Goal: Task Accomplishment & Management: Complete application form

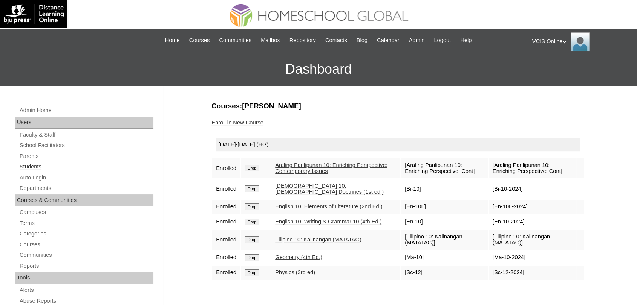
click at [32, 169] on link "Students" at bounding box center [86, 166] width 134 height 9
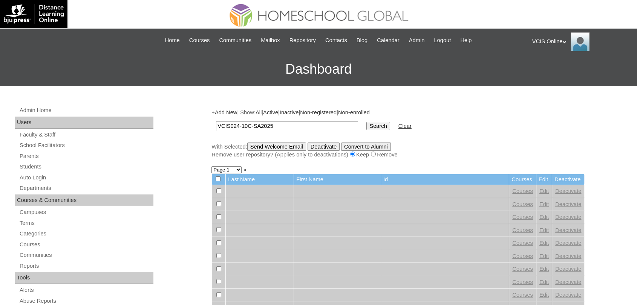
type input "VCIS024-10C-SA2025"
click at [366, 122] on input "Search" at bounding box center [377, 126] width 23 height 8
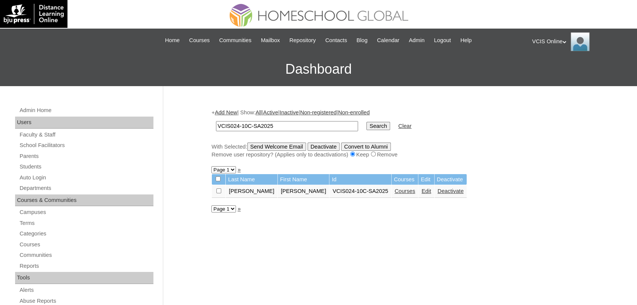
click at [421, 191] on link "Edit" at bounding box center [425, 191] width 9 height 6
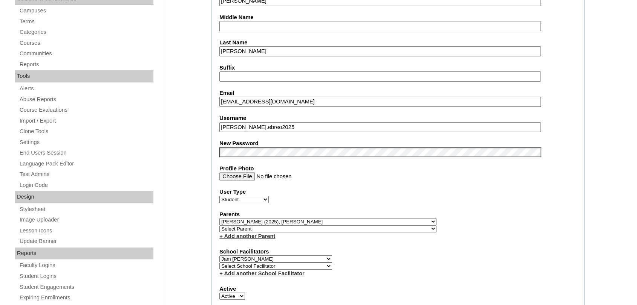
scroll to position [209, 0]
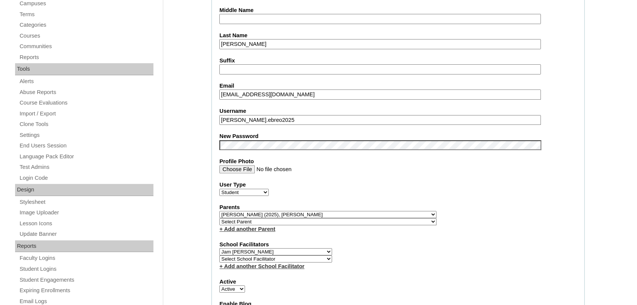
click at [289, 93] on input "viz_22707@yahoo.com" at bounding box center [379, 95] width 321 height 10
paste input "szebreo.student@vcis.edu.ph"
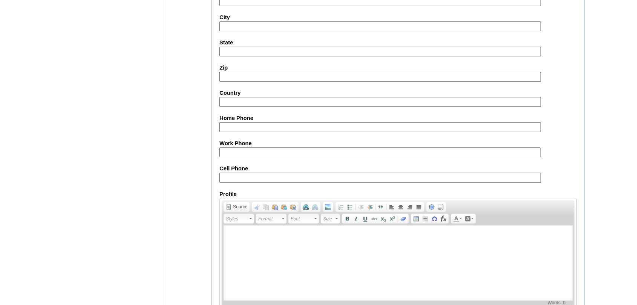
scroll to position [844, 0]
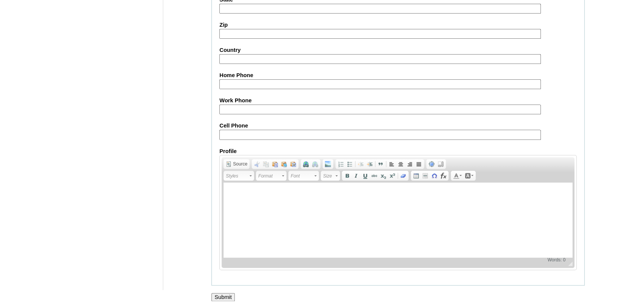
type input "szebreo.student@vcis.edu.ph"
click at [220, 295] on input "Submit" at bounding box center [222, 297] width 23 height 8
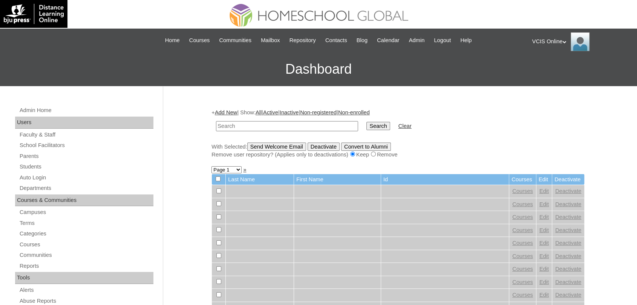
paste input "VCIS025-10C-SA2025"
type input "VCIS025-10C-SA2025"
click at [366, 122] on input "Search" at bounding box center [377, 126] width 23 height 8
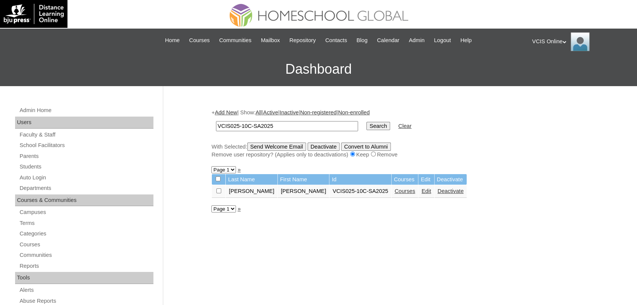
click at [418, 192] on td "Edit" at bounding box center [425, 191] width 15 height 13
click at [421, 192] on link "Edit" at bounding box center [425, 191] width 9 height 6
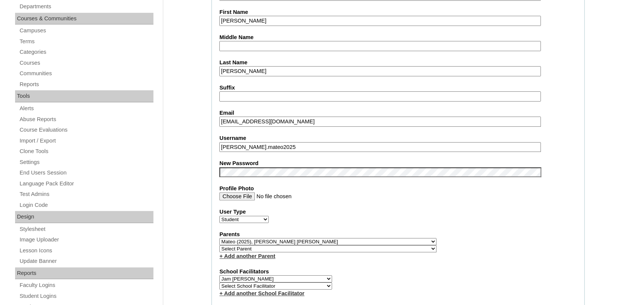
scroll to position [167, 0]
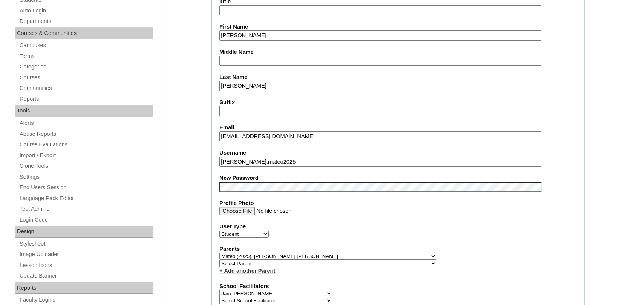
click at [319, 133] on input "mariacriseldacanlas@gmail.com" at bounding box center [379, 136] width 321 height 10
paste input "ajmateo.student@vcis.edu.ph"
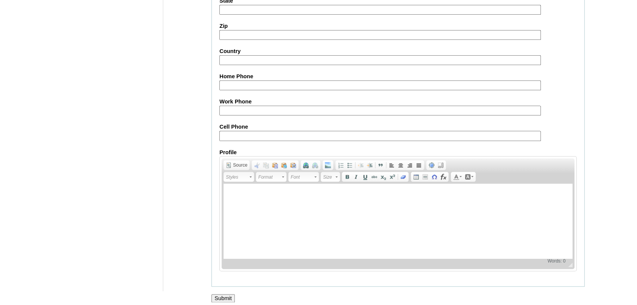
scroll to position [844, 0]
type input "ajmateo.student@vcis.edu.ph"
click at [219, 293] on input "Submit" at bounding box center [222, 297] width 23 height 8
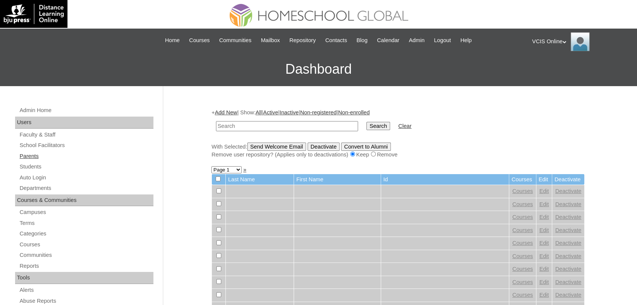
click at [30, 156] on link "Parents" at bounding box center [86, 156] width 134 height 9
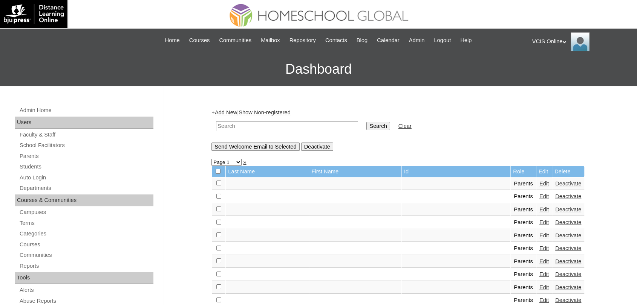
click at [232, 114] on link "Add New" at bounding box center [226, 113] width 22 height 6
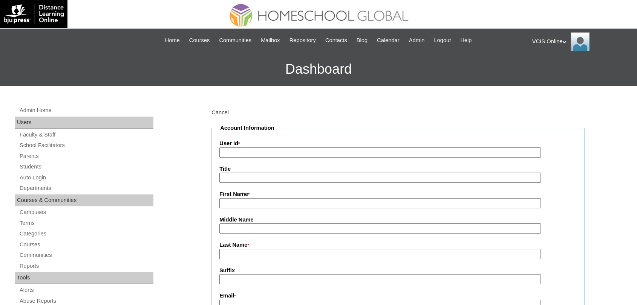
click at [244, 154] on input "User Id *" at bounding box center [379, 153] width 321 height 10
paste input "VCIS018-10C-PA2025"
type input "VCIS018-10C-PA2025"
type input "[PERSON_NAME]"
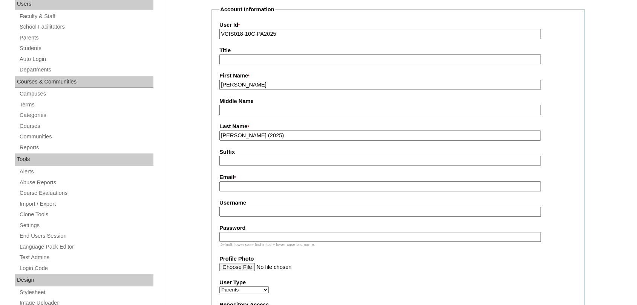
scroll to position [125, 0]
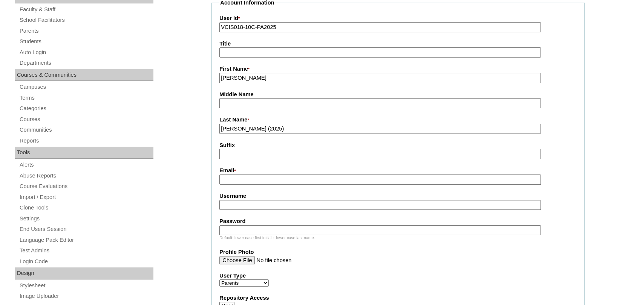
type input "[PERSON_NAME] (2025)"
click at [252, 181] on input "Email *" at bounding box center [379, 180] width 321 height 10
paste input "rheamata.villanueva@gmail.com"
type input "rheamata.villanueva@gmail.com"
paste input "rmata2025"
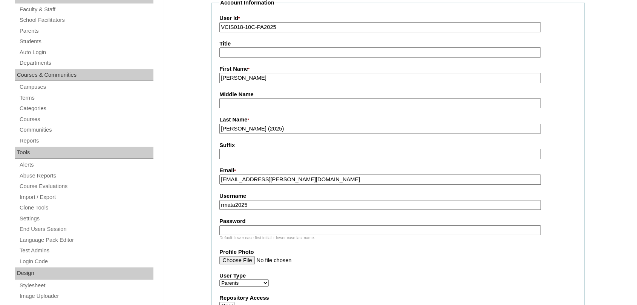
type input "rmata2025"
paste input "RhMtRh"
type input "RhMtRh"
click at [307, 31] on input "VCIS018-10C-PA2025" at bounding box center [379, 27] width 321 height 10
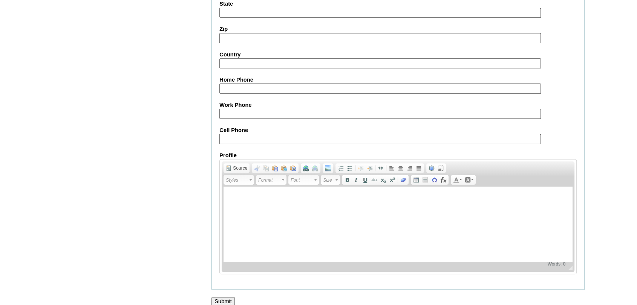
scroll to position [707, 0]
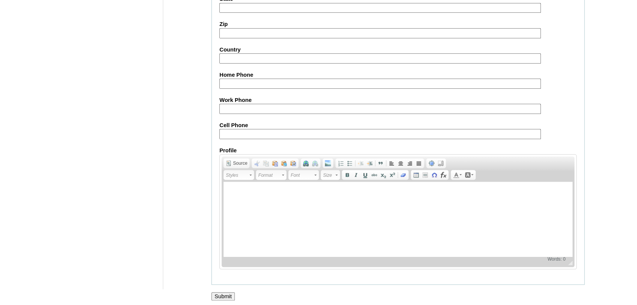
click at [229, 293] on input "Submit" at bounding box center [222, 297] width 23 height 8
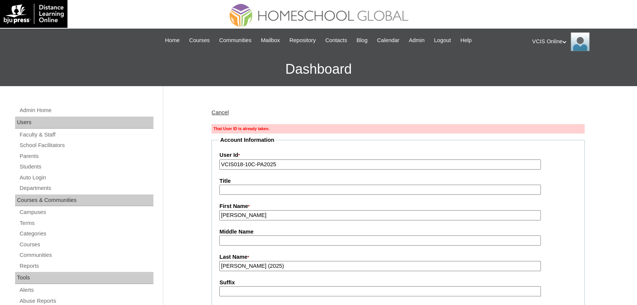
click at [224, 112] on link "Cancel" at bounding box center [219, 113] width 17 height 6
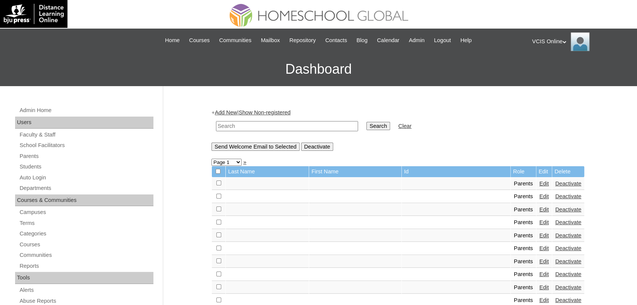
click at [245, 127] on input "text" at bounding box center [287, 126] width 142 height 10
type input "[PERSON_NAME]"
click at [366, 122] on input "Search" at bounding box center [377, 126] width 23 height 8
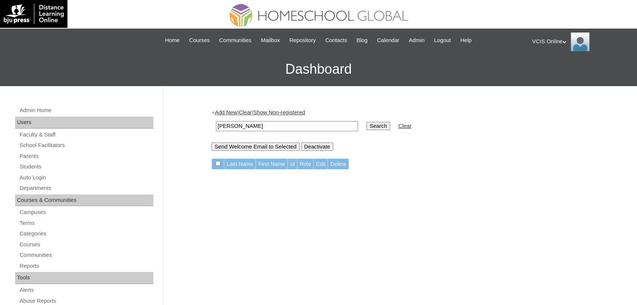
drag, startPoint x: 265, startPoint y: 124, endPoint x: 182, endPoint y: 133, distance: 83.7
type input "rmata2025"
click at [366, 122] on input "Search" at bounding box center [377, 126] width 23 height 8
click at [224, 112] on link "Add New" at bounding box center [226, 113] width 22 height 6
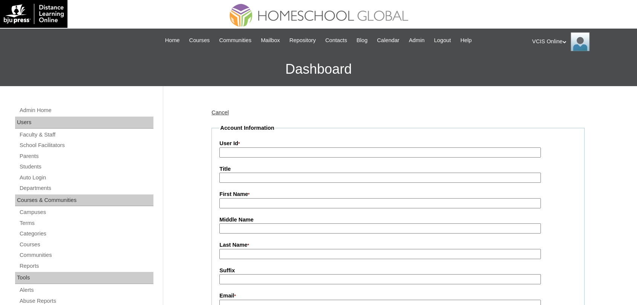
click at [248, 150] on input "User Id *" at bounding box center [379, 153] width 321 height 10
paste input "VCIS018-10C-PA2025"
type input "VCIS018-10C-PA2025"
type input "Rhea"
type input "[PERSON_NAME]"
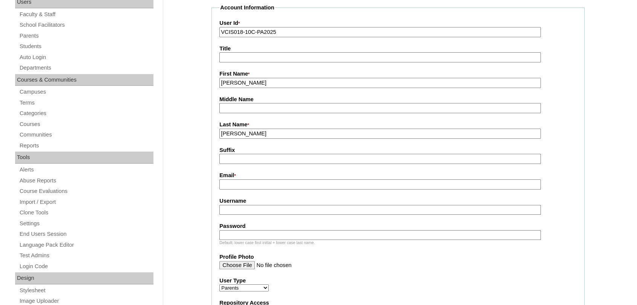
scroll to position [125, 0]
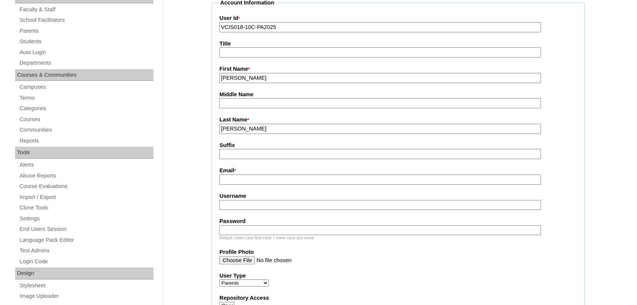
click at [237, 179] on input "Email *" at bounding box center [379, 180] width 321 height 10
paste input "[EMAIL_ADDRESS][PERSON_NAME][DOMAIN_NAME]"
type input "[EMAIL_ADDRESS][PERSON_NAME][DOMAIN_NAME]"
paste input "rmata2025"
type input "rmata2025"
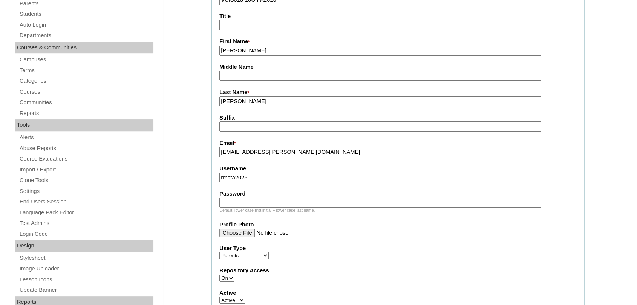
scroll to position [167, 0]
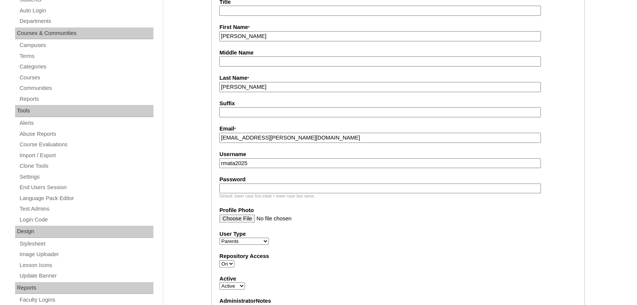
paste input "RhMtRh"
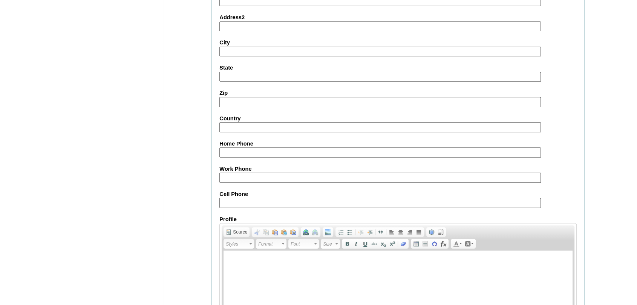
scroll to position [707, 0]
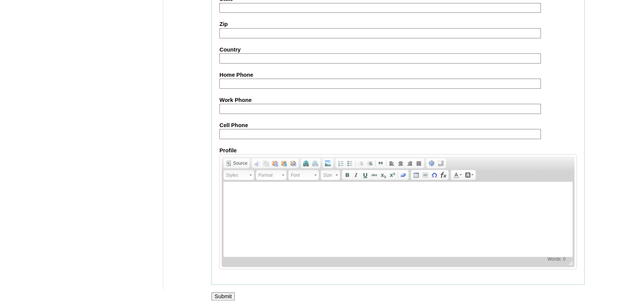
type input "RhMtRh"
click at [217, 295] on input "Submit" at bounding box center [222, 297] width 23 height 8
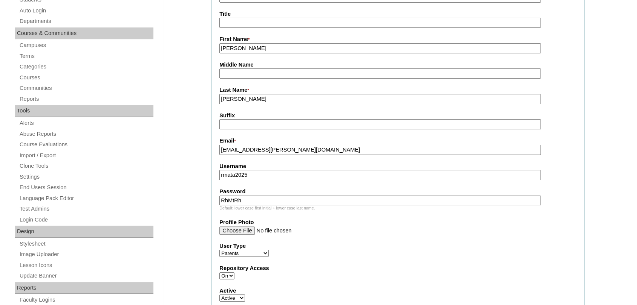
scroll to position [209, 0]
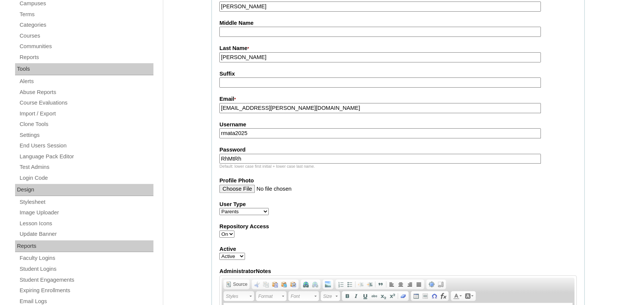
click at [223, 132] on input "rmata2025" at bounding box center [379, 133] width 321 height 10
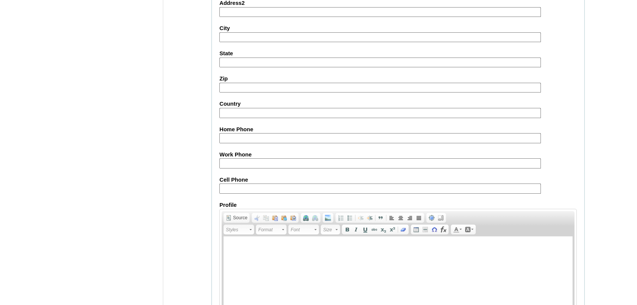
scroll to position [719, 0]
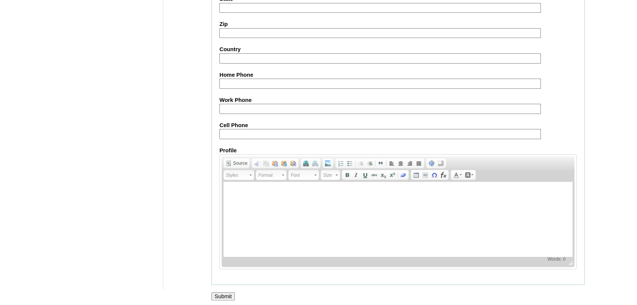
type input "r.mata2025"
click at [221, 293] on input "Submit" at bounding box center [222, 297] width 23 height 8
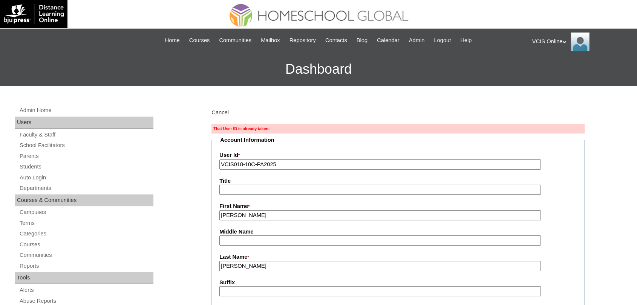
click at [282, 166] on input "VCIS018-10C-PA2025" at bounding box center [379, 165] width 321 height 10
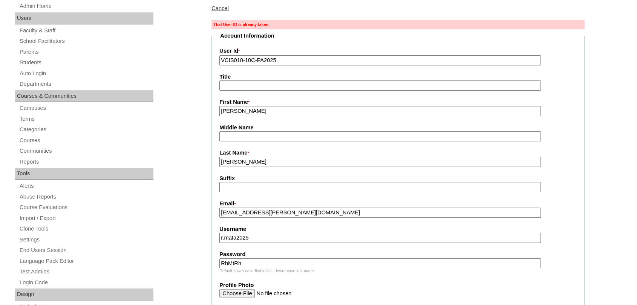
scroll to position [125, 0]
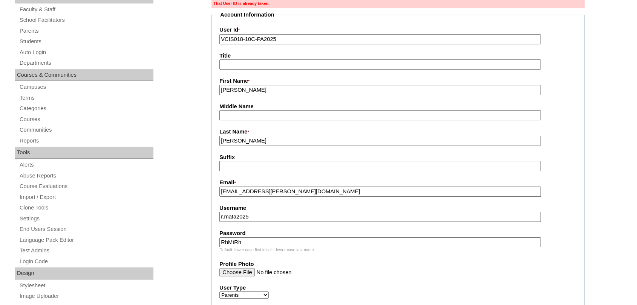
click at [224, 215] on input "r.mata2025" at bounding box center [379, 217] width 321 height 10
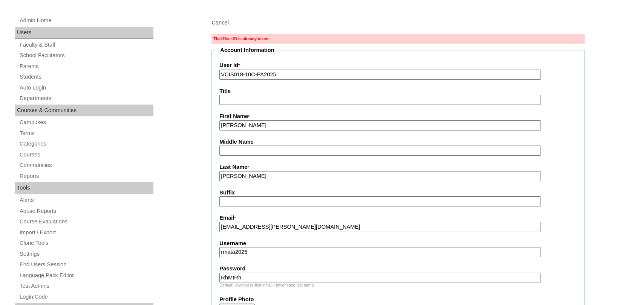
scroll to position [0, 0]
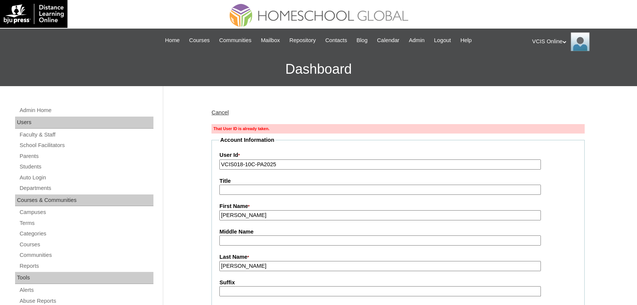
type input "rmata2025"
click at [242, 163] on input "VCIS018-10C-PA2025" at bounding box center [379, 165] width 321 height 10
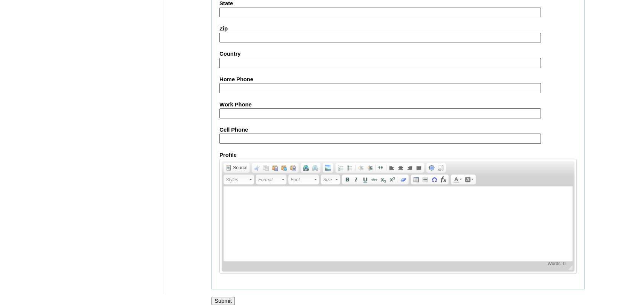
scroll to position [719, 0]
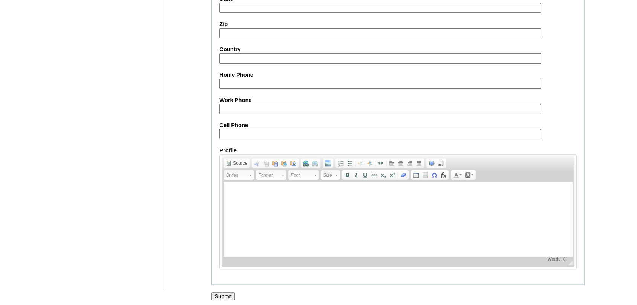
type input "VCIS019-10C-PA2025"
click at [229, 294] on input "Submit" at bounding box center [222, 297] width 23 height 8
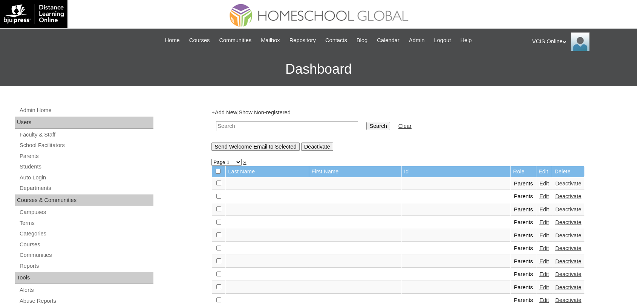
click at [243, 127] on input "text" at bounding box center [287, 126] width 142 height 10
paste input "VCIS018-10C-PA2025"
type input "VCIS018-10C-PA2025"
click at [366, 122] on input "Search" at bounding box center [377, 126] width 23 height 8
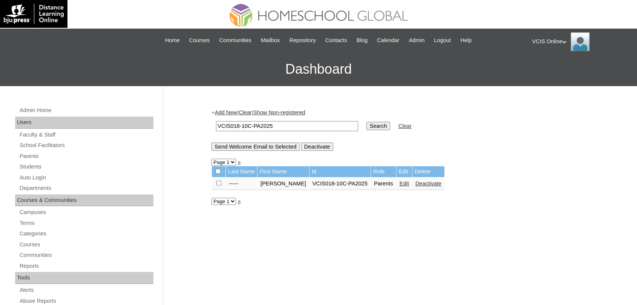
click at [399, 185] on link "Edit" at bounding box center [403, 184] width 9 height 6
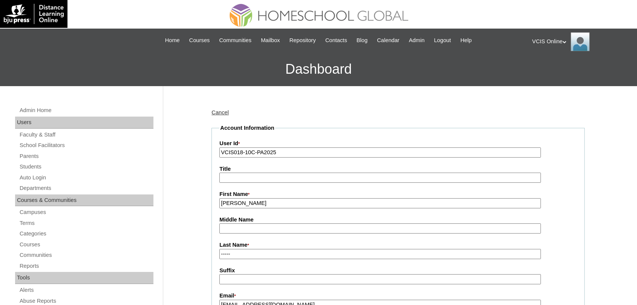
click at [217, 113] on link "Cancel" at bounding box center [219, 113] width 17 height 6
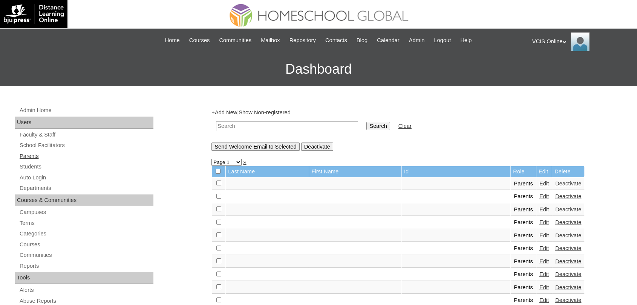
click at [31, 160] on link "Parents" at bounding box center [86, 156] width 134 height 9
click at [257, 128] on input "text" at bounding box center [287, 126] width 142 height 10
paste input "VCIS018-10C-PA2025"
click at [237, 127] on input "VCIS018-10C-PA2025" at bounding box center [287, 126] width 142 height 10
type input "VCIS019-10C-PA2025"
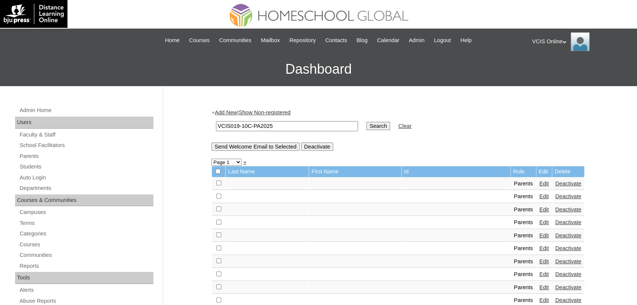
click at [366, 122] on input "Search" at bounding box center [377, 126] width 23 height 8
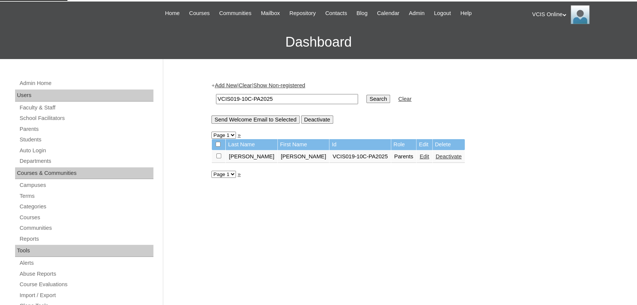
scroll to position [42, 0]
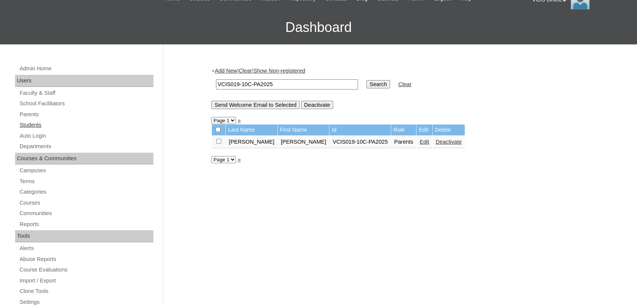
click at [32, 122] on link "Students" at bounding box center [86, 125] width 134 height 9
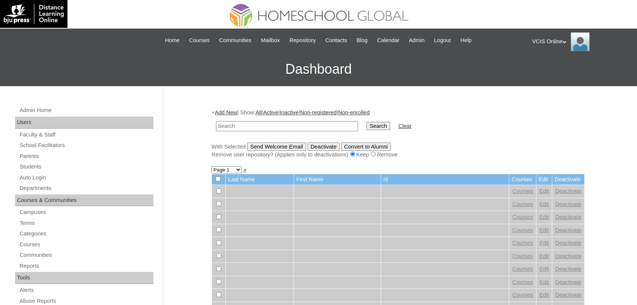
click at [232, 112] on link "Add New" at bounding box center [226, 113] width 22 height 6
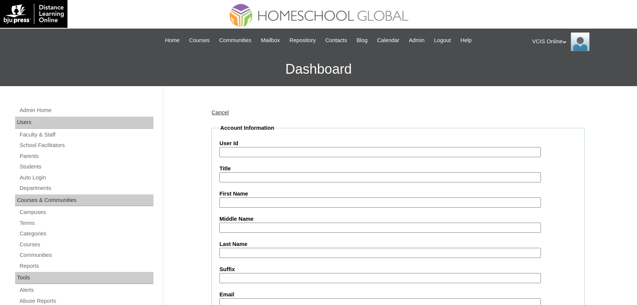
click at [239, 149] on input "User Id" at bounding box center [379, 152] width 321 height 10
paste input "VCIS026-10C-SA2025"
type input "VCIS026-10C-SA2025"
drag, startPoint x: 250, startPoint y: 202, endPoint x: 250, endPoint y: 191, distance: 11.3
click at [250, 202] on input "First Name" at bounding box center [379, 203] width 321 height 10
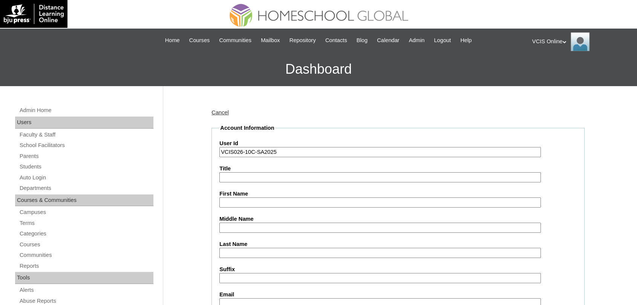
paste input "Gavin Flavie Jared Mata Villanueva"
drag, startPoint x: 272, startPoint y: 203, endPoint x: 325, endPoint y: 203, distance: 53.1
click at [325, 203] on input "Gavin Flavie Jared Mata Villanueva" at bounding box center [379, 203] width 321 height 10
type input "Gavin Flavie Jared"
click at [310, 228] on input "Middle Name" at bounding box center [379, 228] width 321 height 10
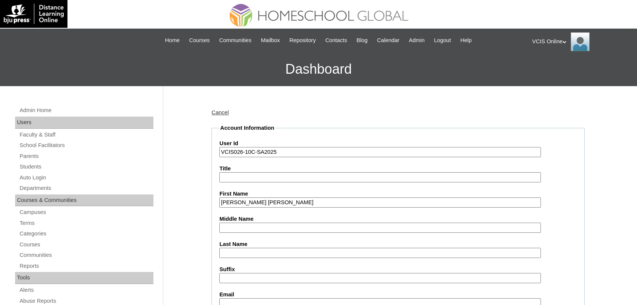
paste input "Mata Villanueva"
drag, startPoint x: 238, startPoint y: 227, endPoint x: 267, endPoint y: 229, distance: 29.4
click at [267, 229] on input "Mata Villanueva" at bounding box center [379, 228] width 321 height 10
type input "Mata"
paste input "Villanueva"
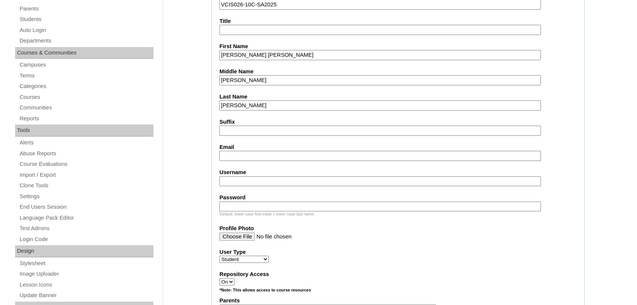
scroll to position [167, 0]
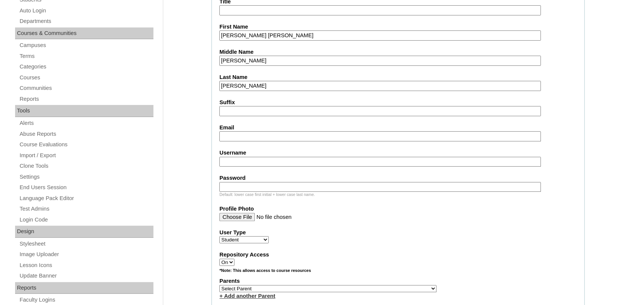
type input "Villanueva"
click at [247, 134] on input "Email" at bounding box center [379, 136] width 321 height 10
paste input "gfvillanueva.student@vcis.edu.ph"
type input "gfvillanueva.student@vcis.edu.ph"
paste input "gavin.villanueva2025"
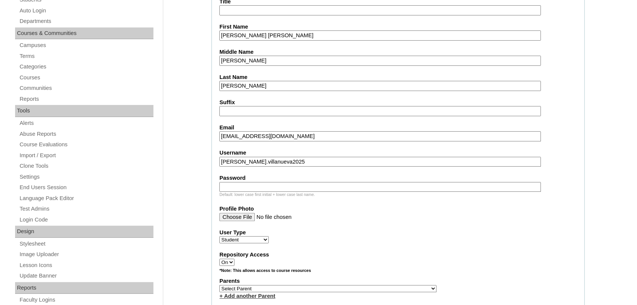
type input "gavin.villanueva2025"
paste input "GvNfLV"
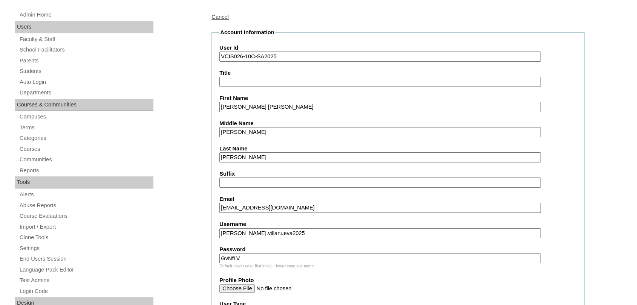
scroll to position [84, 0]
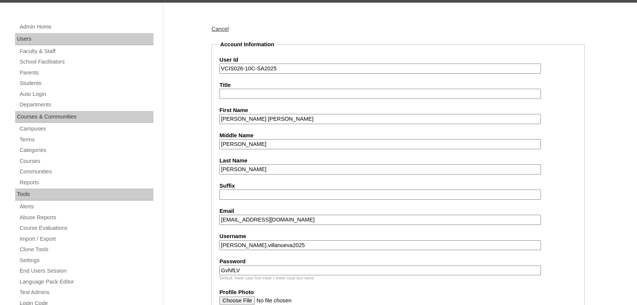
type input "GvNfLV"
click at [290, 70] on input "VCIS026-10C-SA2025" at bounding box center [379, 69] width 321 height 10
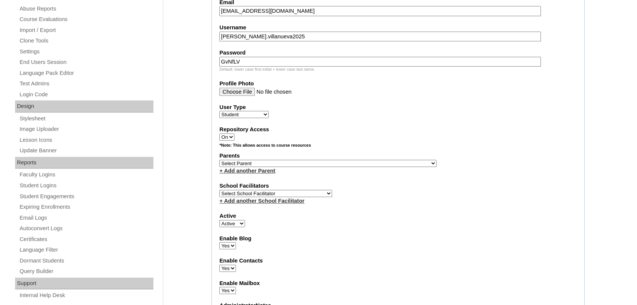
scroll to position [334, 0]
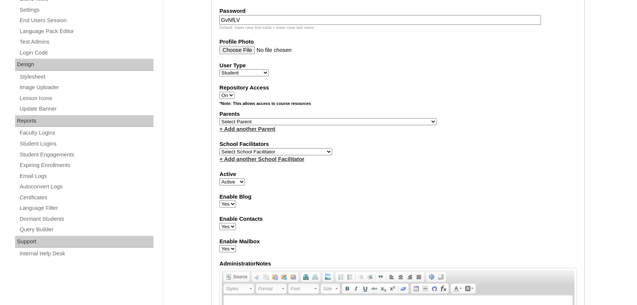
click at [349, 118] on select "Select Parent , , , , , , , , , , , , , , , , , , , , , , , , , , , , , , , , ,…" at bounding box center [327, 121] width 217 height 7
select select "43152"
click at [219, 118] on select "Select Parent , , , , , , , , , , , , , , , , , , , , , , , , , , , , , , , , ,…" at bounding box center [327, 121] width 217 height 7
click at [301, 148] on select "Select School Facilitator Norman Añain Ruffa Abadijas Mary Abella Gloryfe Abion…" at bounding box center [275, 151] width 113 height 7
select select "32652"
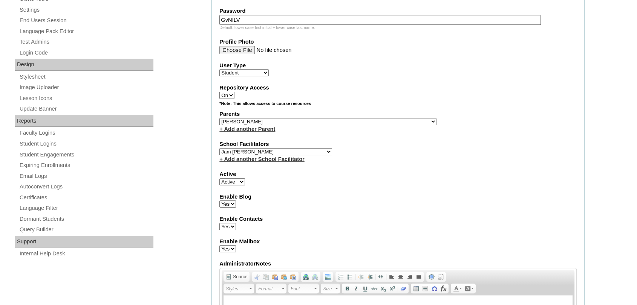
click at [219, 148] on select "Select School Facilitator Norman Añain Ruffa Abadijas Mary Abella Gloryfe Abion…" at bounding box center [275, 151] width 113 height 7
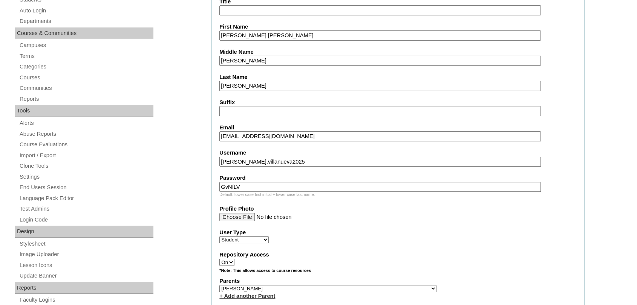
scroll to position [0, 0]
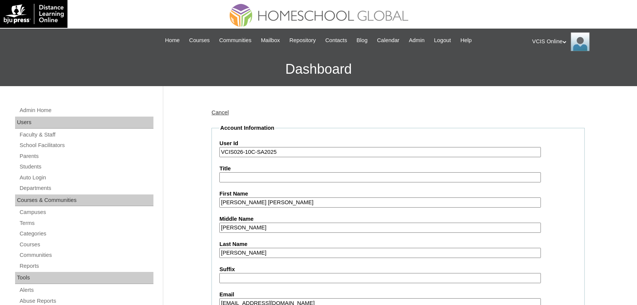
click at [298, 150] on input "VCIS026-10C-SA2025" at bounding box center [379, 152] width 321 height 10
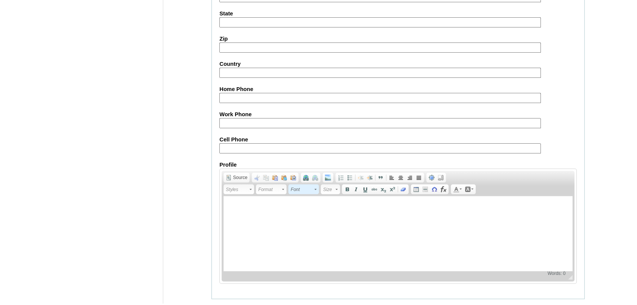
scroll to position [836, 0]
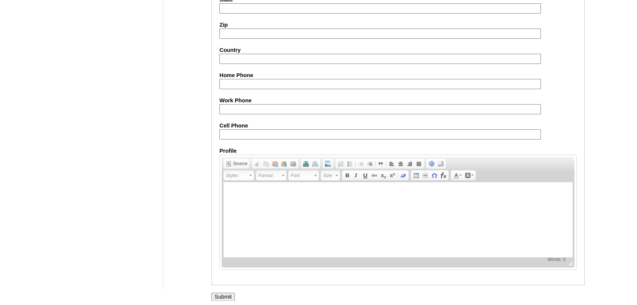
click at [223, 293] on input "Submit" at bounding box center [222, 297] width 23 height 8
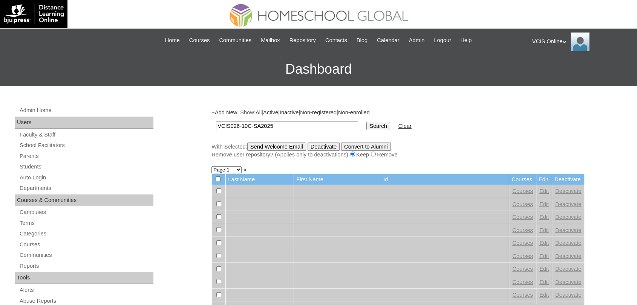
type input "VCIS026-10C-SA2025"
click at [366, 122] on input "Search" at bounding box center [377, 126] width 23 height 8
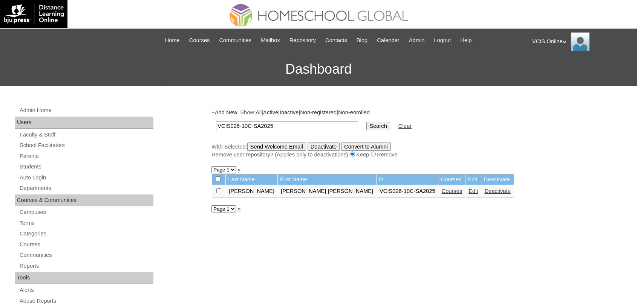
click at [441, 192] on link "Courses" at bounding box center [451, 191] width 21 height 6
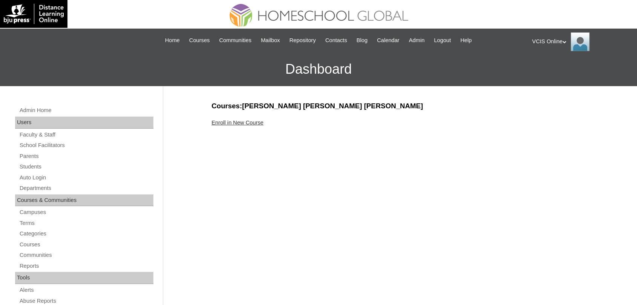
click at [247, 124] on link "Enroll in New Course" at bounding box center [237, 123] width 52 height 6
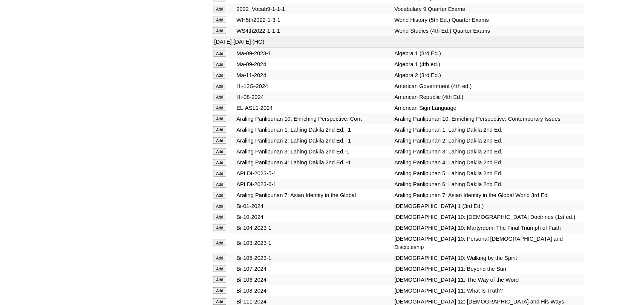
scroll to position [1507, 0]
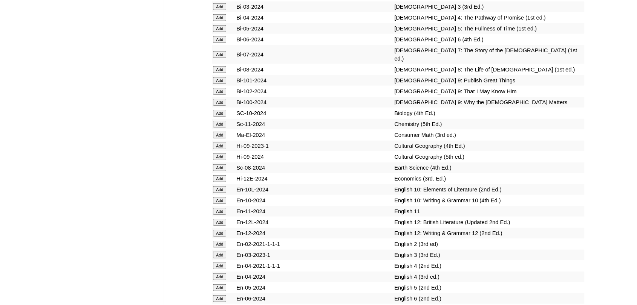
scroll to position [1841, 0]
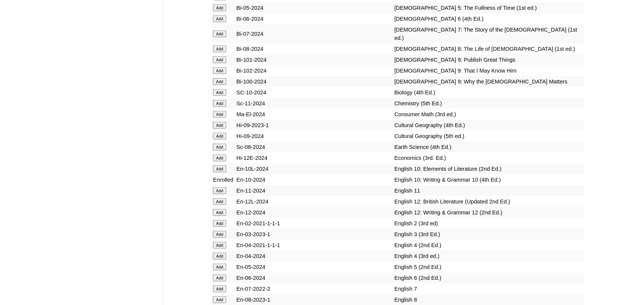
scroll to position [1883, 0]
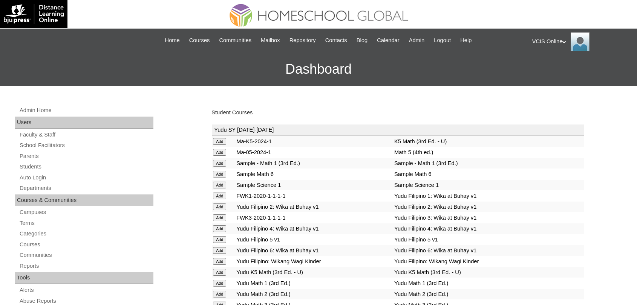
click at [237, 112] on link "Student Courses" at bounding box center [231, 113] width 41 height 6
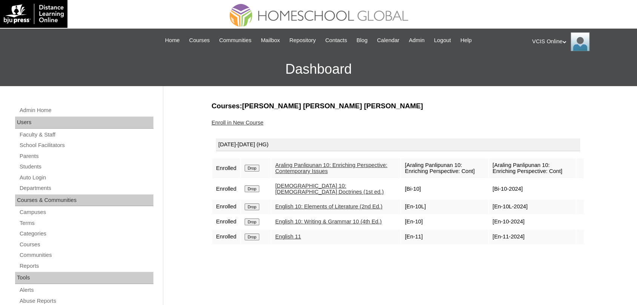
click at [252, 172] on input "Drop" at bounding box center [251, 168] width 15 height 7
click at [244, 124] on link "Enroll in New Course" at bounding box center [237, 123] width 52 height 6
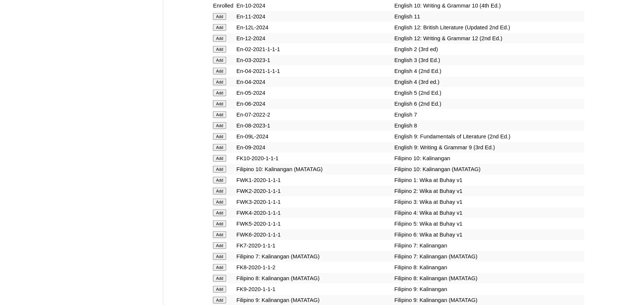
scroll to position [2009, 0]
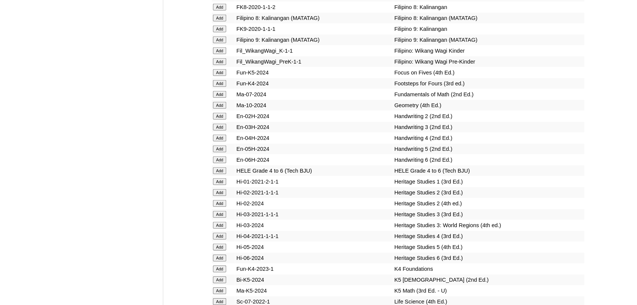
scroll to position [2260, 0]
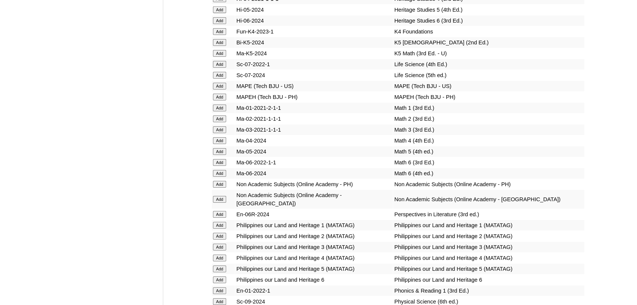
scroll to position [2511, 0]
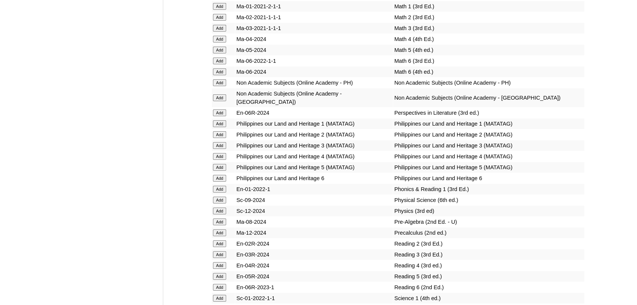
scroll to position [2594, 0]
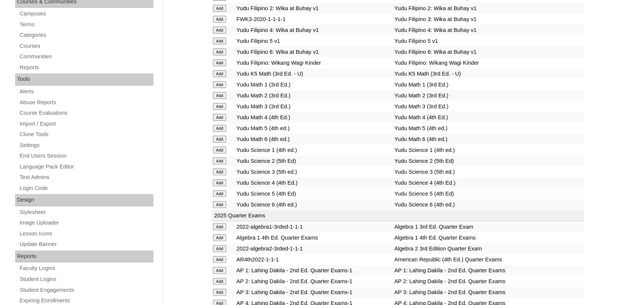
scroll to position [84, 0]
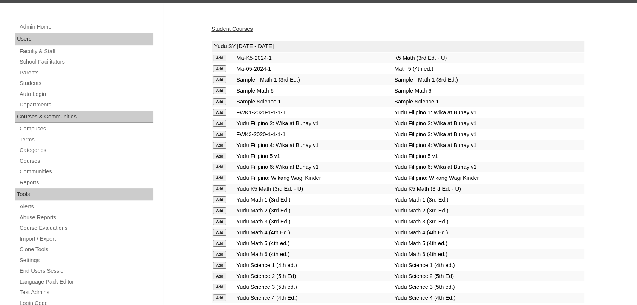
click at [228, 26] on link "Student Courses" at bounding box center [231, 29] width 41 height 6
